Goal: Information Seeking & Learning: Learn about a topic

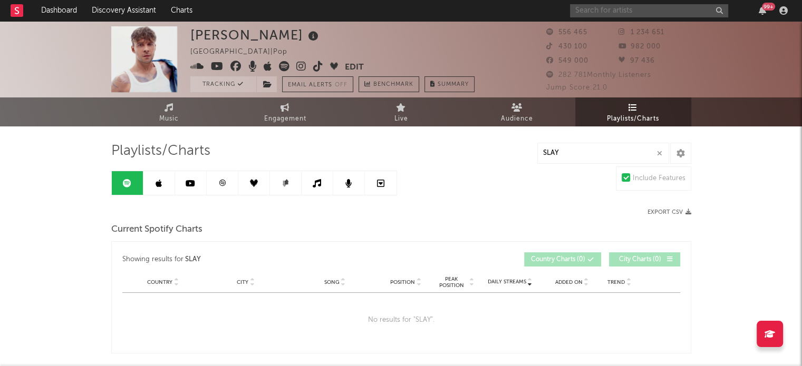
click at [654, 14] on input "text" at bounding box center [649, 10] width 158 height 13
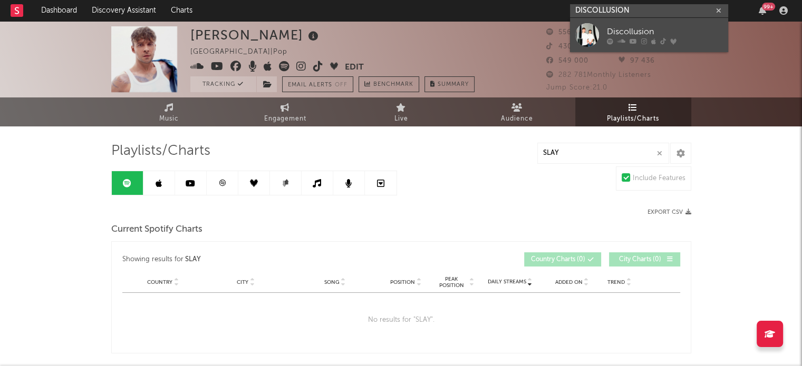
type input "DISCOLLUSION"
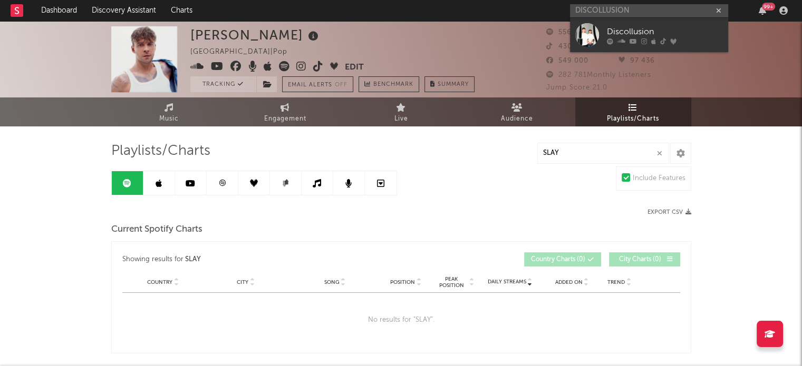
drag, startPoint x: 643, startPoint y: 31, endPoint x: 387, endPoint y: 70, distance: 258.7
click at [643, 31] on div "Discollusion" at bounding box center [665, 31] width 116 height 13
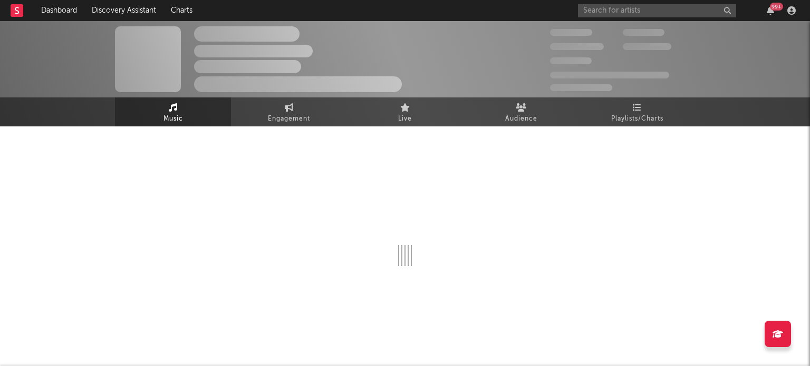
select select "6m"
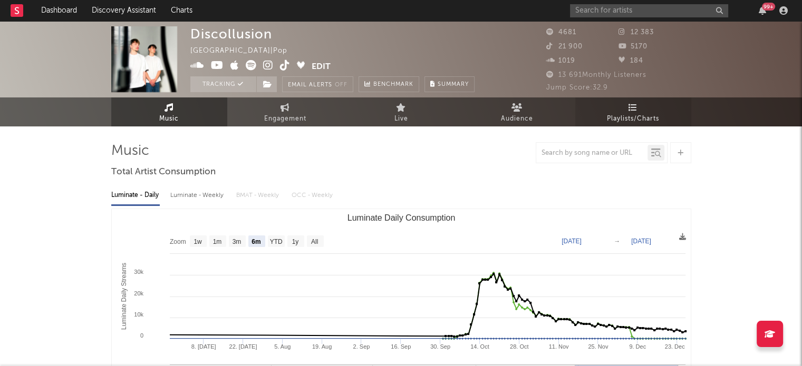
click at [639, 114] on span "Playlists/Charts" at bounding box center [633, 119] width 52 height 13
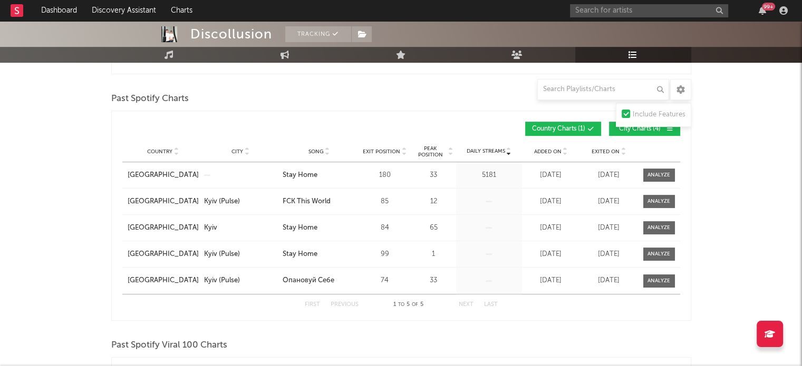
scroll to position [434, 0]
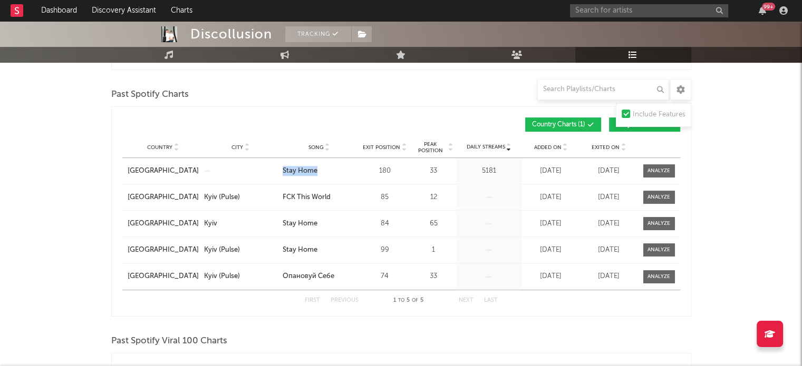
drag, startPoint x: 266, startPoint y: 173, endPoint x: 356, endPoint y: 175, distance: 89.6
click at [356, 175] on div "Country [GEOGRAPHIC_DATA] City Song Stay Home Exit Position 180 Peak Position 3…" at bounding box center [401, 171] width 558 height 26
click at [356, 175] on div "Song Stay Home" at bounding box center [319, 171] width 79 height 11
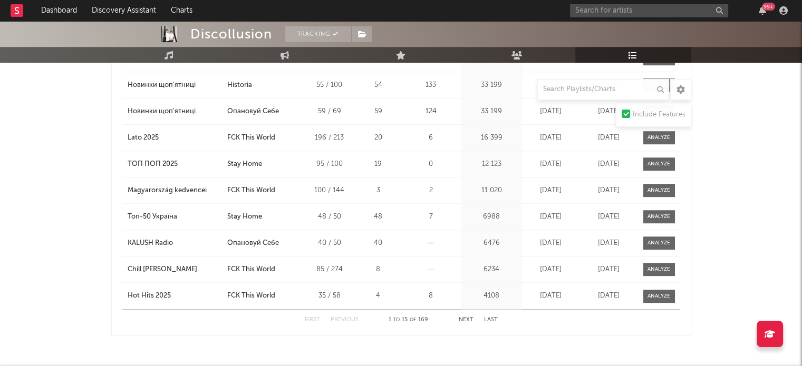
scroll to position [1105, 0]
